Goal: Information Seeking & Learning: Learn about a topic

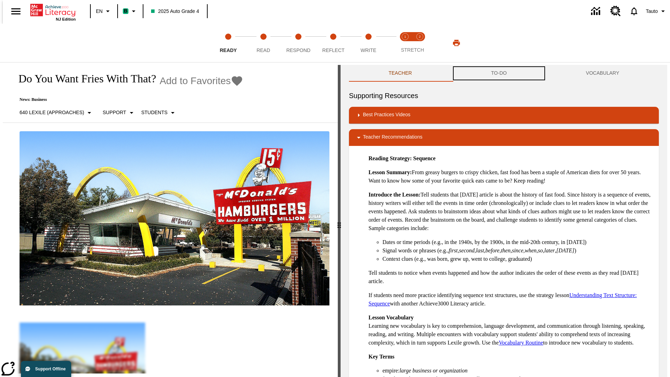
click at [499, 73] on button "TO-DO" at bounding box center [498, 73] width 95 height 17
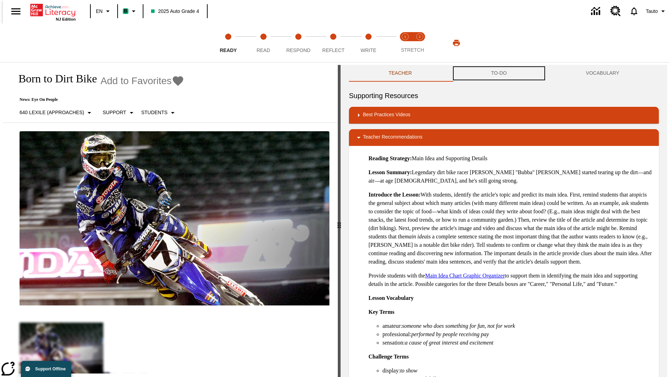
click at [499, 73] on button "TO-DO" at bounding box center [498, 73] width 95 height 17
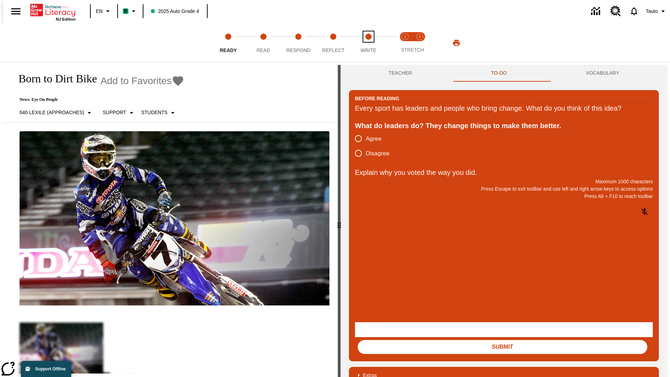
click at [368, 43] on span "Write" at bounding box center [368, 47] width 16 height 13
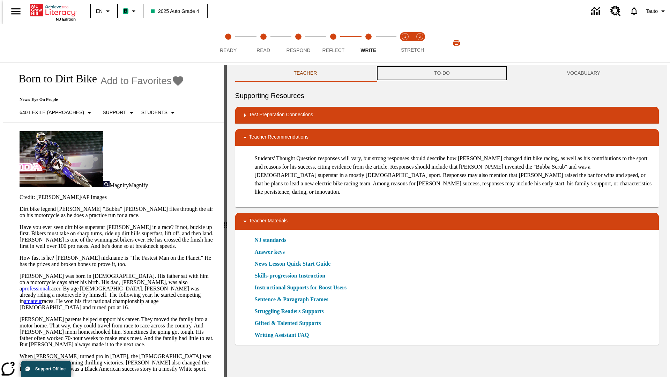
scroll to position [0, 0]
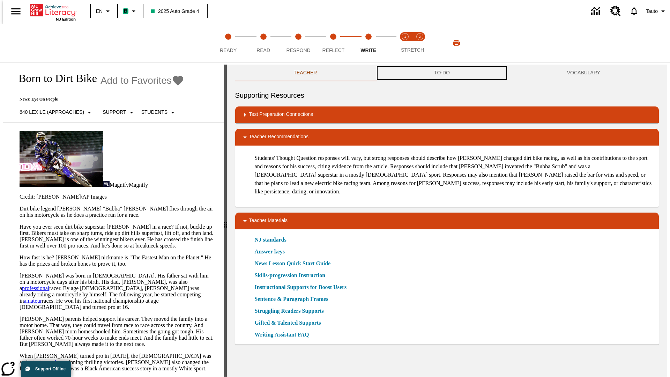
click at [442, 73] on button "TO-DO" at bounding box center [441, 73] width 133 height 17
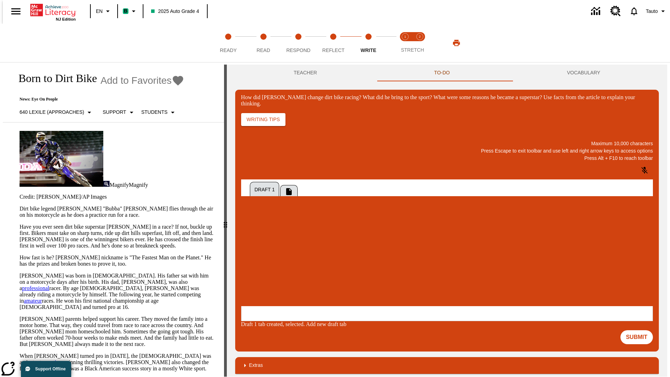
scroll to position [0, 0]
click at [343, 261] on p "One change Stewart brought to dirt bike racing was…" at bounding box center [292, 263] width 99 height 13
